Goal: Information Seeking & Learning: Learn about a topic

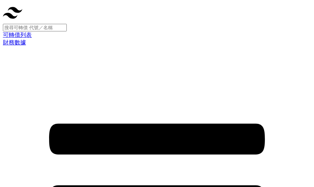
scroll to position [160, 0]
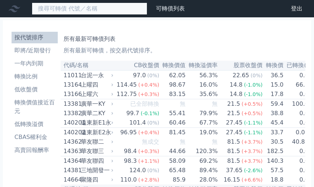
click at [62, 6] on input at bounding box center [90, 9] width 116 height 12
type input "6788"
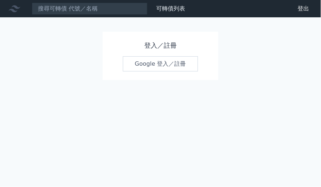
click at [156, 64] on link "Google 登入／註冊" at bounding box center [160, 63] width 75 height 15
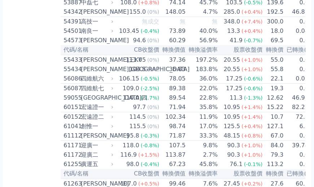
scroll to position [2488, 0]
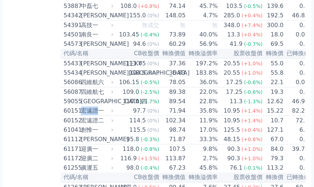
drag, startPoint x: 27, startPoint y: 60, endPoint x: 40, endPoint y: 61, distance: 13.4
click at [81, 106] on div "宏遠證一" at bounding box center [96, 110] width 31 height 9
copy div "宏遠證"
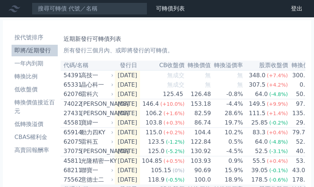
scroll to position [160, 0]
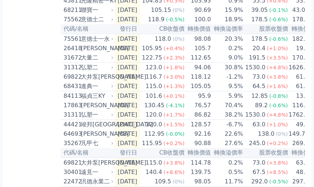
drag, startPoint x: 23, startPoint y: 14, endPoint x: 37, endPoint y: 30, distance: 21.3
click at [61, 30] on table "代碼/名稱 發行日 CB收盤價 轉換價值 轉換溢價率 股票收盤價 轉換價 已轉換(%) 到期/提前賣回日 54391 高技一 2025-09-09 無成交 無…" at bounding box center [224, 114] width 327 height 429
